Goal: Navigation & Orientation: Find specific page/section

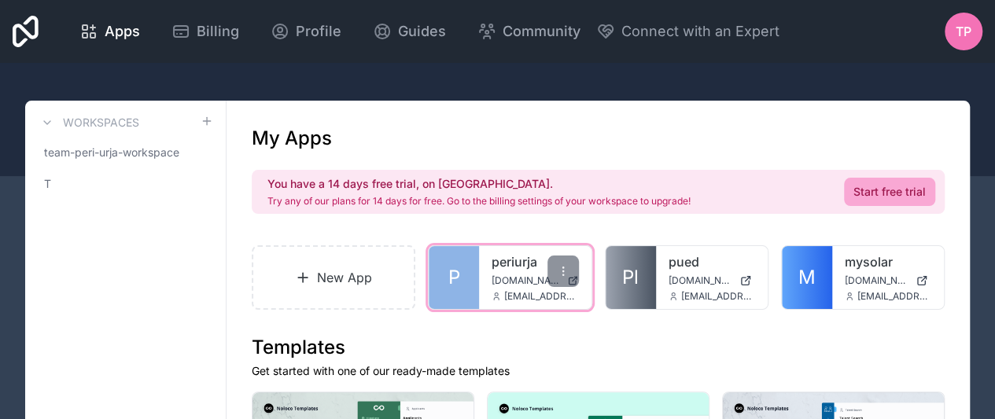
click at [500, 278] on span "[DOMAIN_NAME]" at bounding box center [526, 281] width 69 height 13
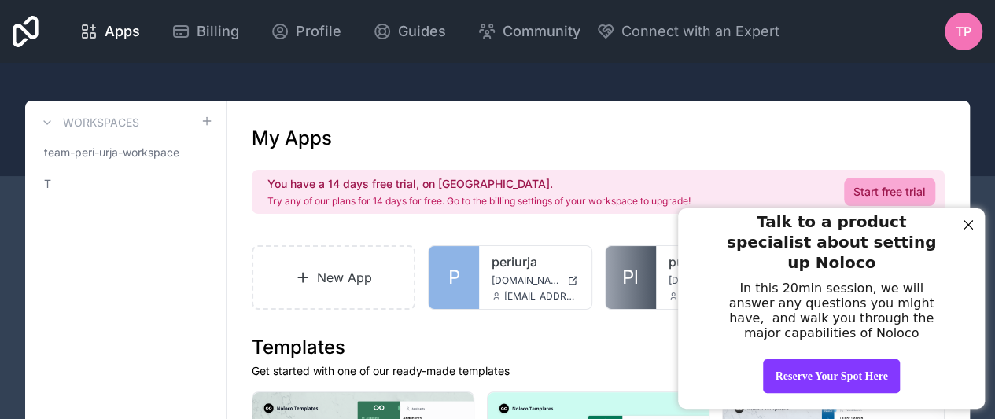
click at [966, 226] on div at bounding box center [968, 225] width 20 height 20
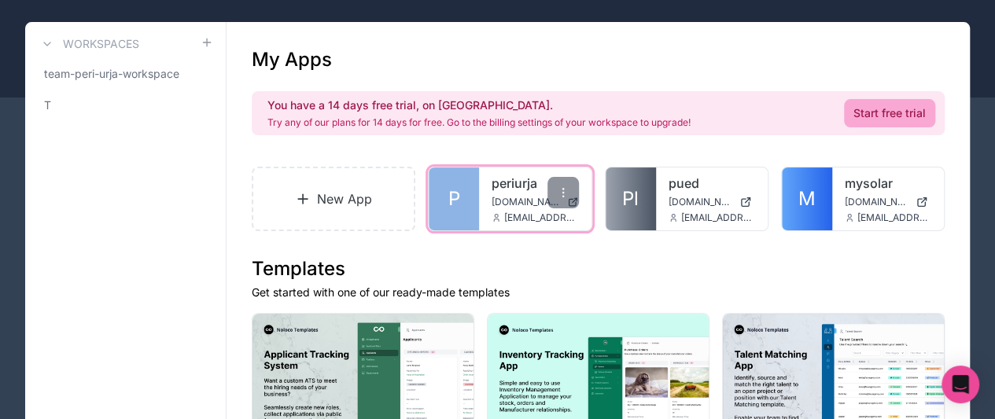
scroll to position [79, 0]
click at [573, 186] on div at bounding box center [563, 192] width 31 height 31
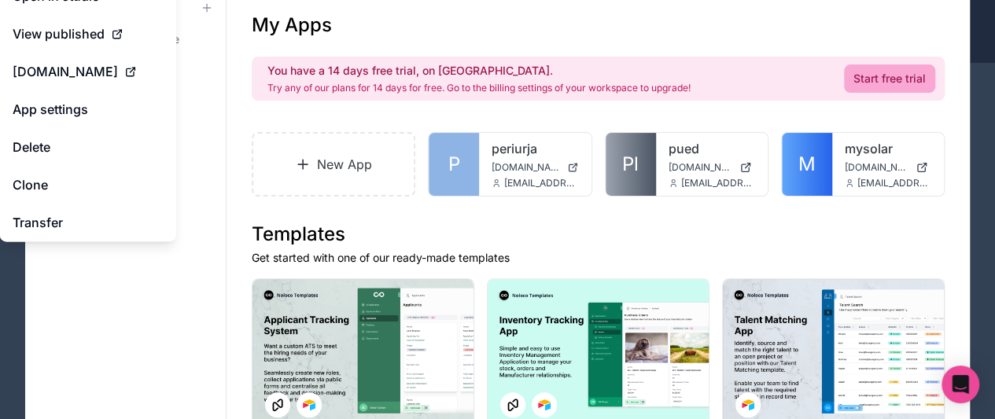
scroll to position [157, 0]
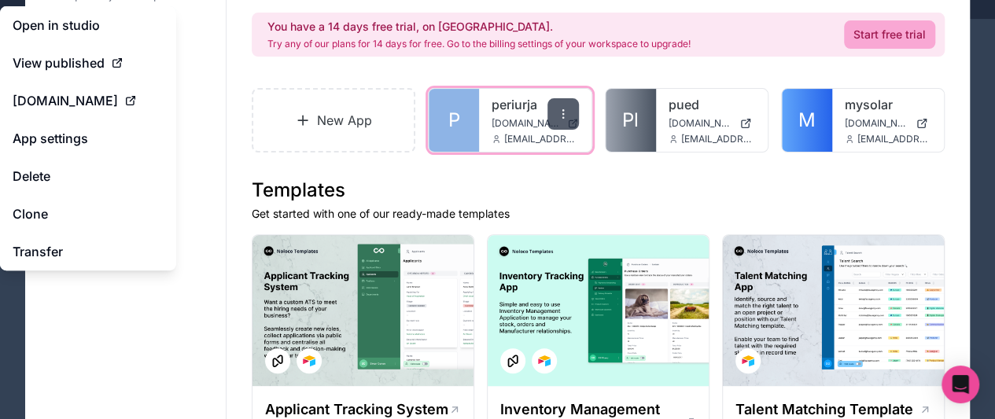
click at [571, 116] on div at bounding box center [563, 113] width 31 height 31
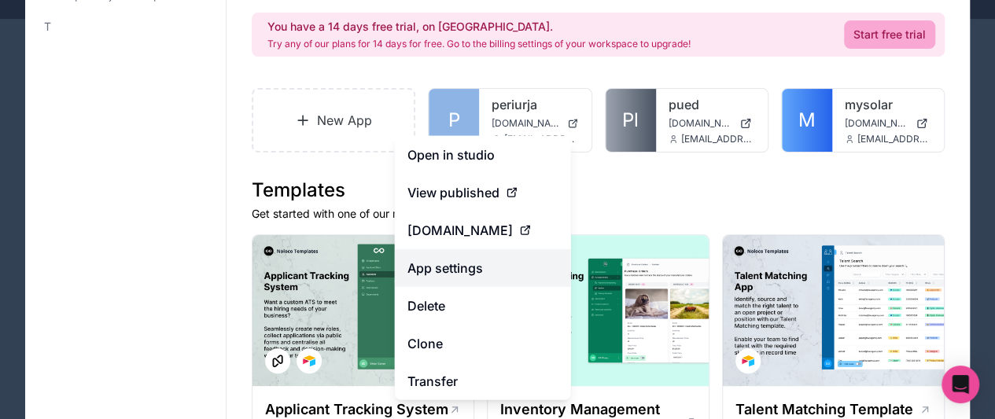
click at [474, 270] on link "App settings" at bounding box center [483, 268] width 176 height 38
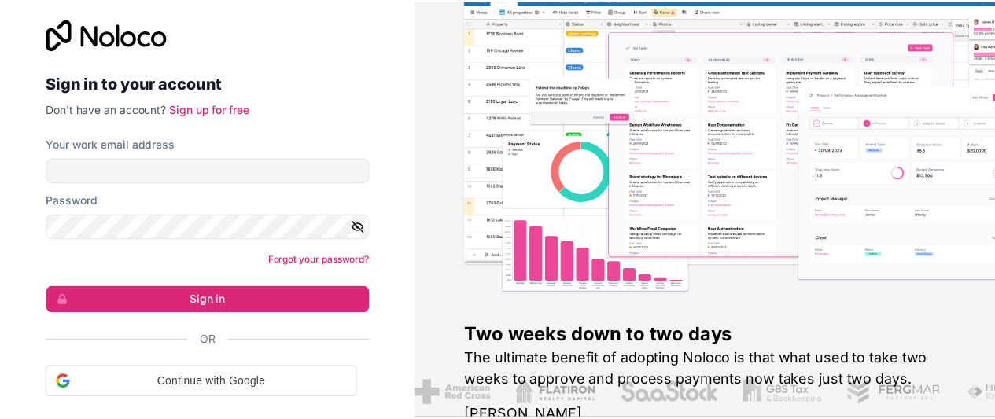
scroll to position [11, 0]
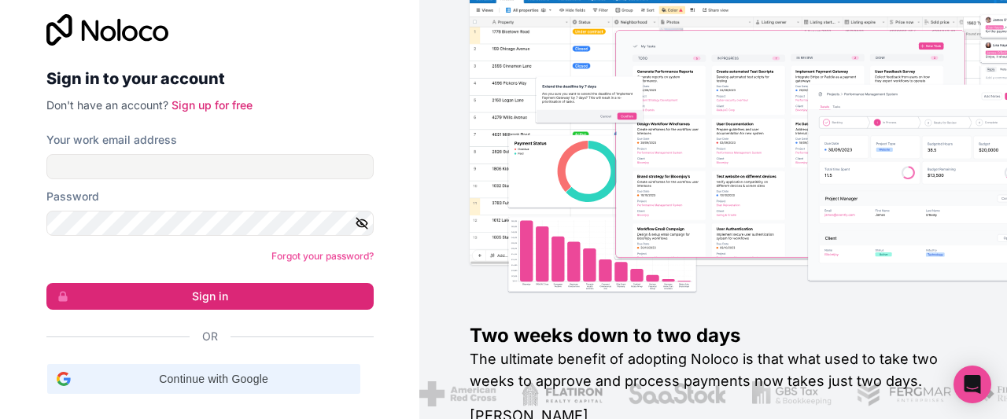
click at [279, 372] on span "Continue with Google" at bounding box center [214, 379] width 274 height 17
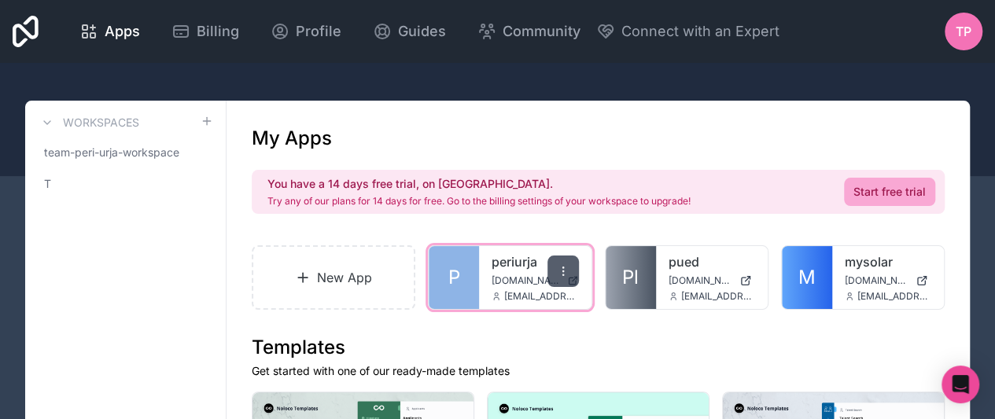
click at [563, 275] on icon at bounding box center [563, 275] width 1 height 1
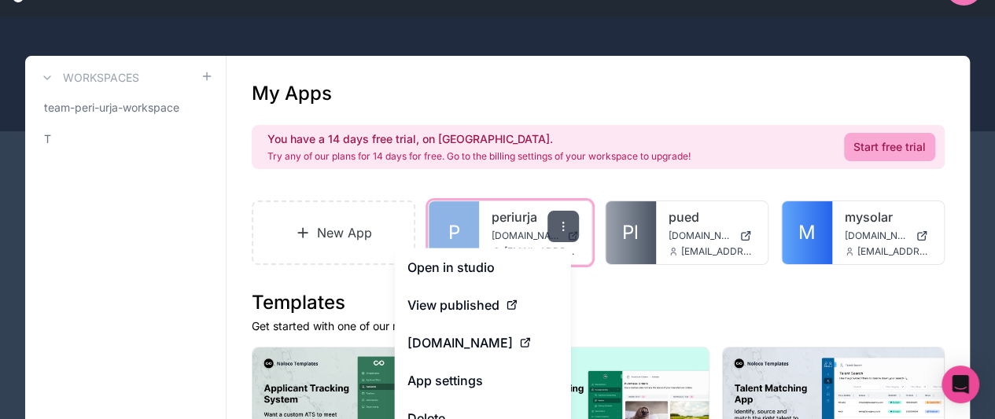
scroll to position [79, 0]
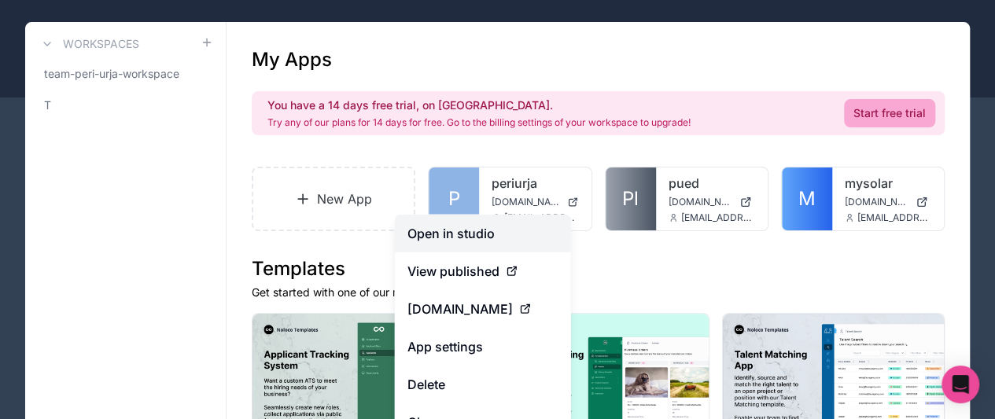
click at [521, 239] on link "Open in studio" at bounding box center [483, 234] width 176 height 38
